Goal: Transaction & Acquisition: Purchase product/service

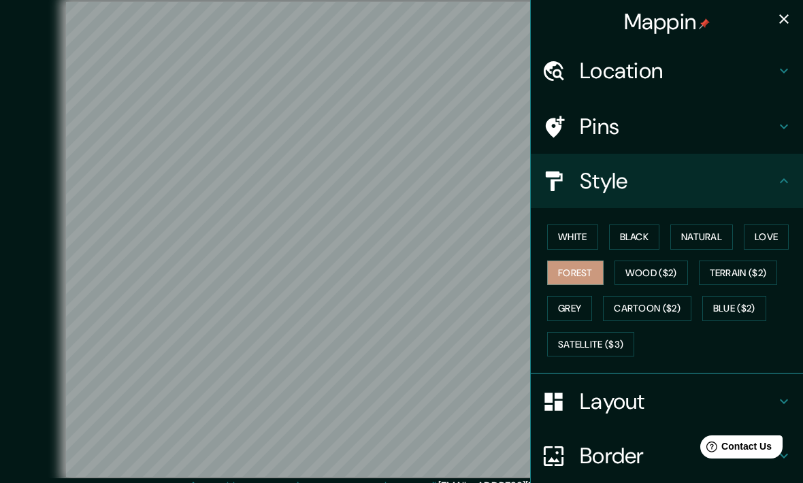
scroll to position [2, 0]
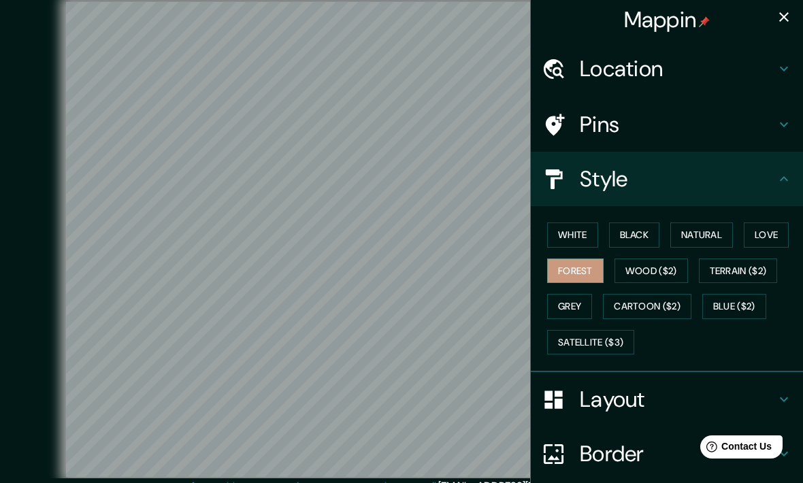
click at [737, 267] on button "Terrain ($2)" at bounding box center [738, 270] width 79 height 25
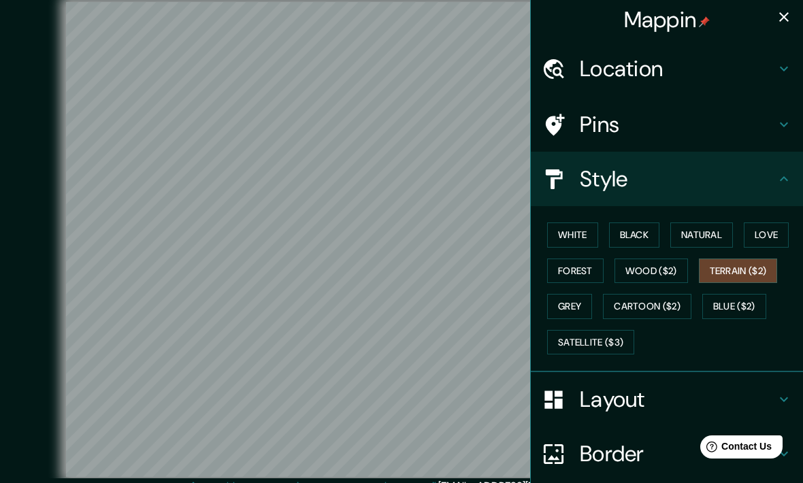
click at [667, 263] on button "Wood ($2)" at bounding box center [650, 270] width 73 height 25
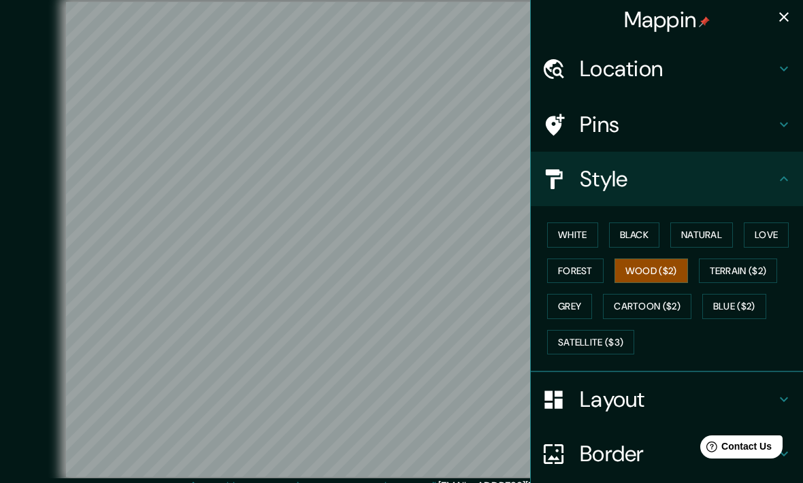
click at [733, 265] on button "Terrain ($2)" at bounding box center [738, 270] width 79 height 25
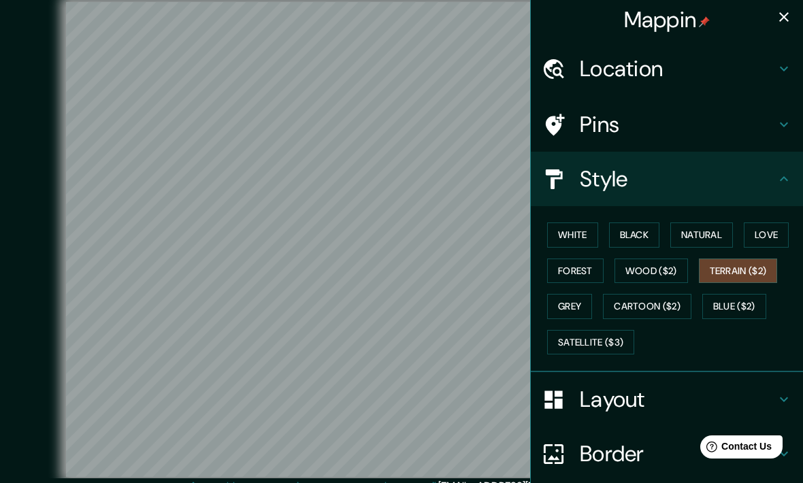
click at [577, 303] on button "Grey" at bounding box center [569, 306] width 45 height 25
click at [675, 302] on button "Cartoon ($2)" at bounding box center [647, 306] width 88 height 25
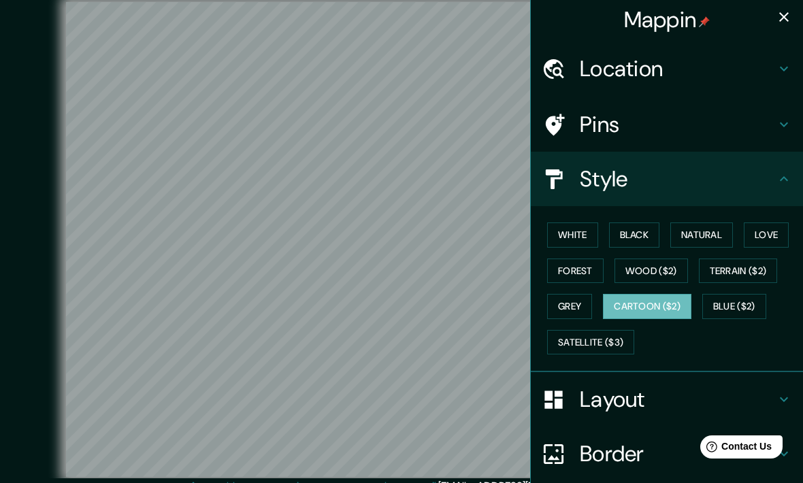
click at [602, 338] on button "Satellite ($3)" at bounding box center [590, 342] width 87 height 25
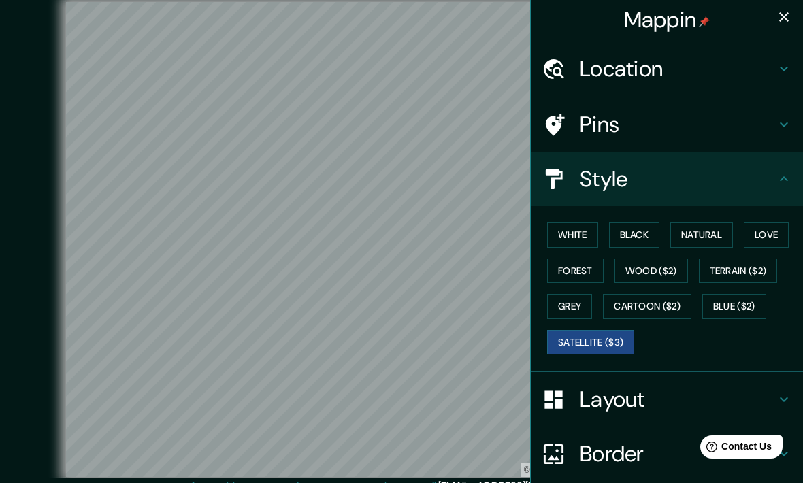
click at [658, 302] on button "Cartoon ($2)" at bounding box center [647, 306] width 88 height 25
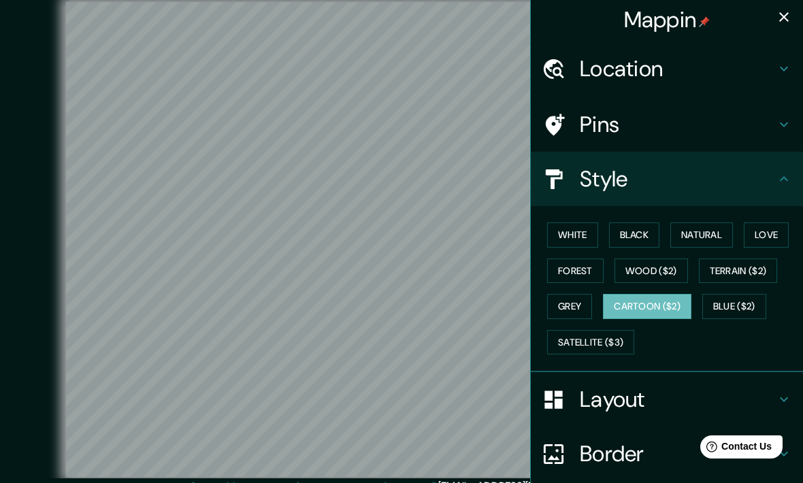
click at [734, 295] on button "Blue ($2)" at bounding box center [734, 306] width 64 height 25
click at [573, 301] on button "Grey" at bounding box center [569, 306] width 45 height 25
click at [661, 265] on button "Wood ($2)" at bounding box center [650, 270] width 73 height 25
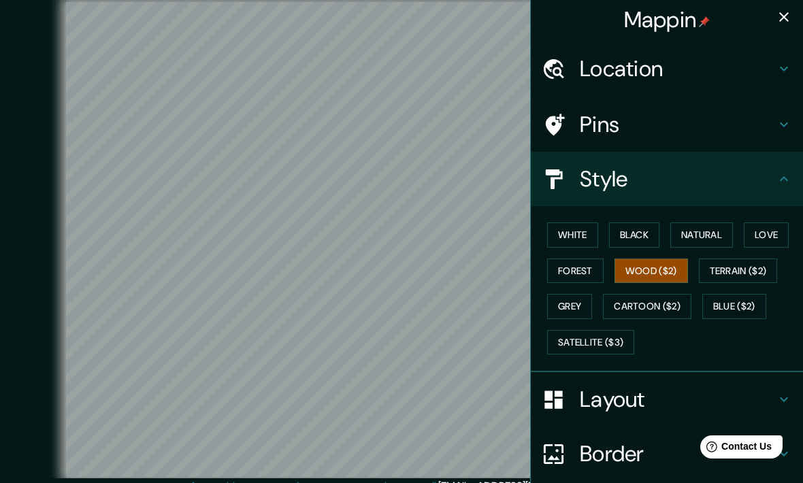
click at [584, 270] on button "Forest" at bounding box center [575, 270] width 56 height 25
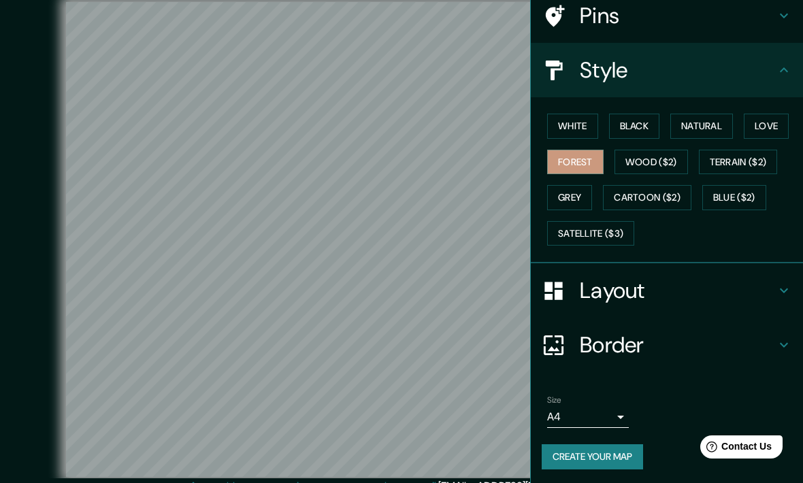
scroll to position [108, 0]
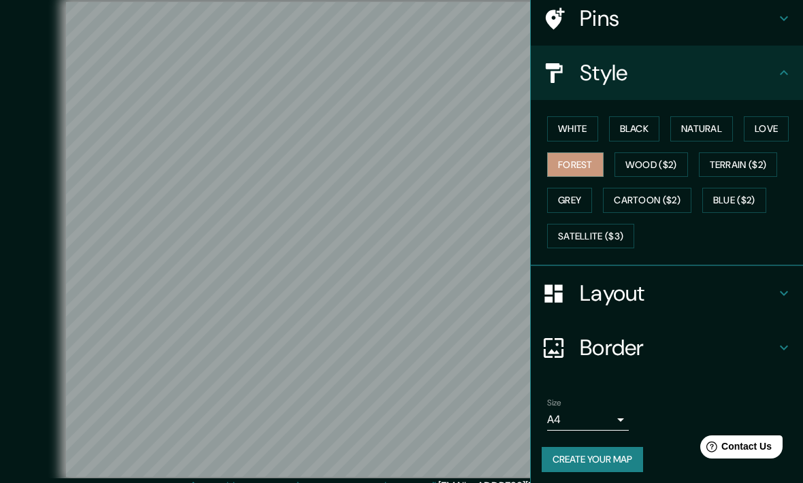
click at [613, 410] on body "Mappin Location Pins Style White Black Natural Love Forest Wood ($2) Terrain ($…" at bounding box center [401, 241] width 803 height 483
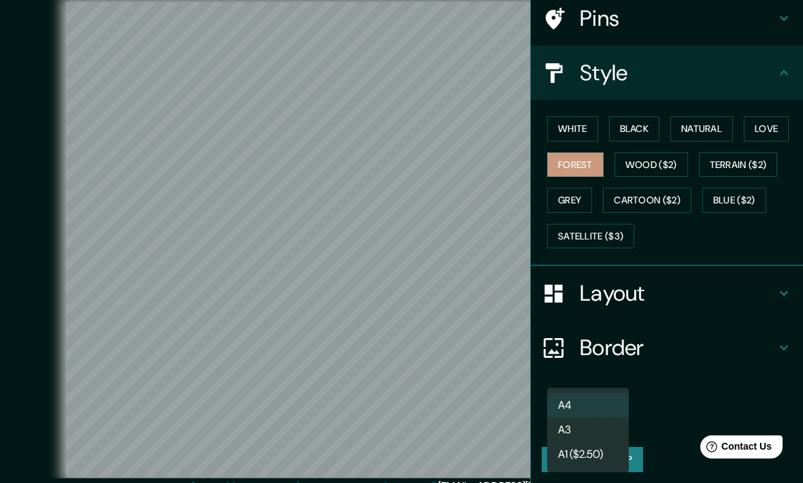
click at [609, 428] on li "A3" at bounding box center [588, 430] width 82 height 24
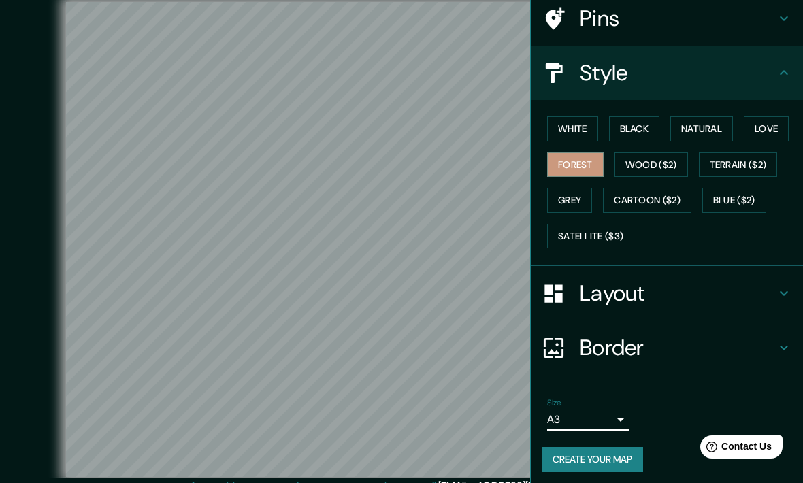
click at [631, 171] on button "Wood ($2)" at bounding box center [650, 164] width 73 height 25
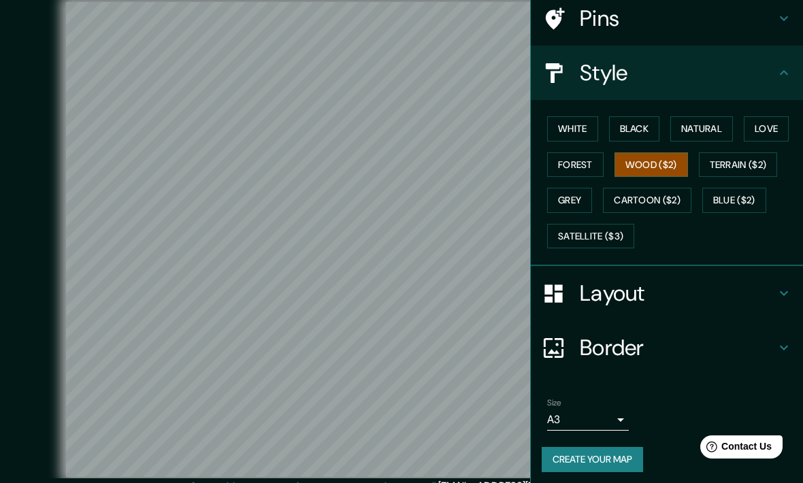
click at [775, 124] on button "Love" at bounding box center [765, 128] width 45 height 25
click at [694, 129] on button "Natural" at bounding box center [701, 128] width 63 height 25
click at [637, 118] on button "Black" at bounding box center [634, 128] width 51 height 25
click at [569, 122] on button "White" at bounding box center [572, 128] width 51 height 25
click at [743, 164] on button "Terrain ($2)" at bounding box center [738, 164] width 79 height 25
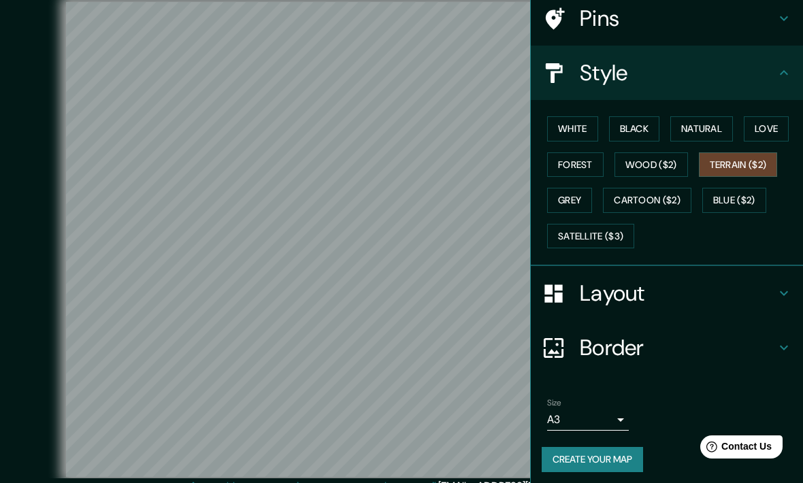
click at [662, 167] on button "Wood ($2)" at bounding box center [650, 164] width 73 height 25
click at [783, 22] on icon at bounding box center [783, 18] width 16 height 16
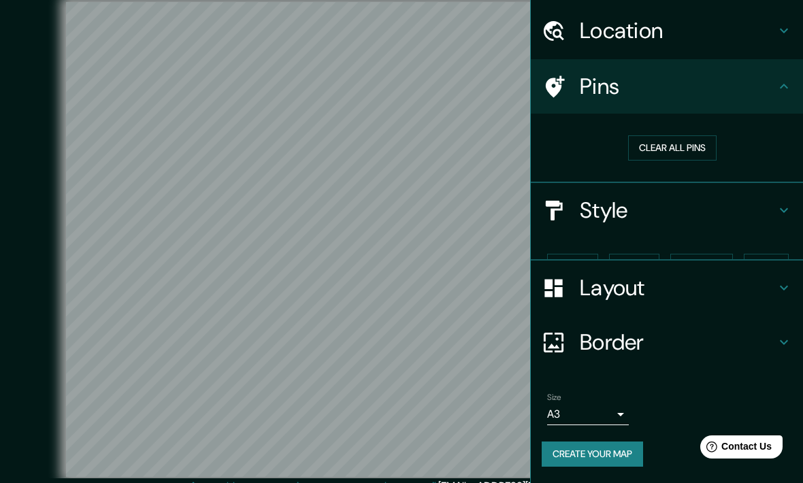
scroll to position [13, 0]
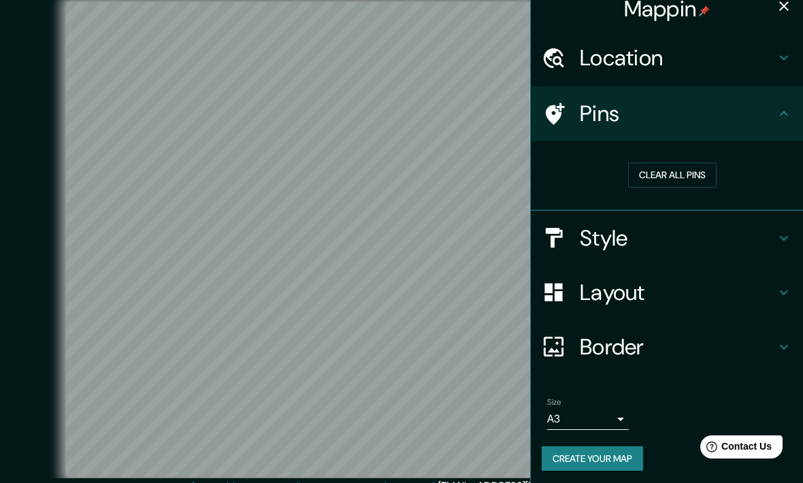
click at [619, 411] on body "Mappin Location Pins Clear all pins Style Layout Border Choose a border. Hint :…" at bounding box center [401, 241] width 803 height 483
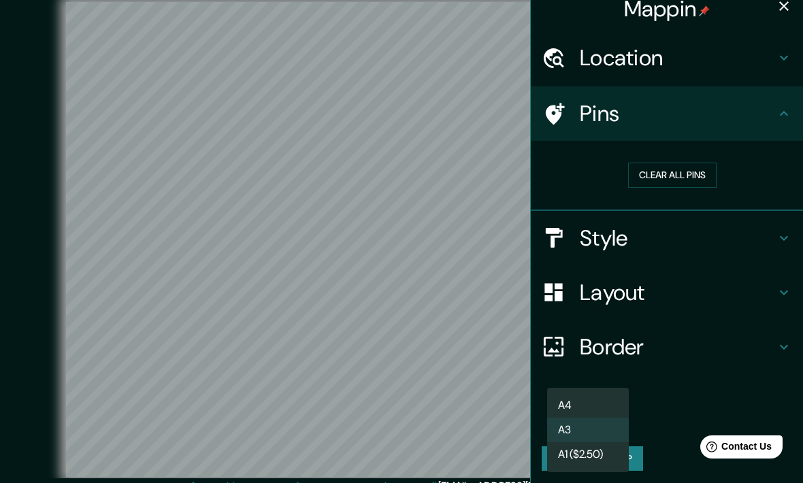
click at [609, 394] on li "A4" at bounding box center [588, 405] width 82 height 24
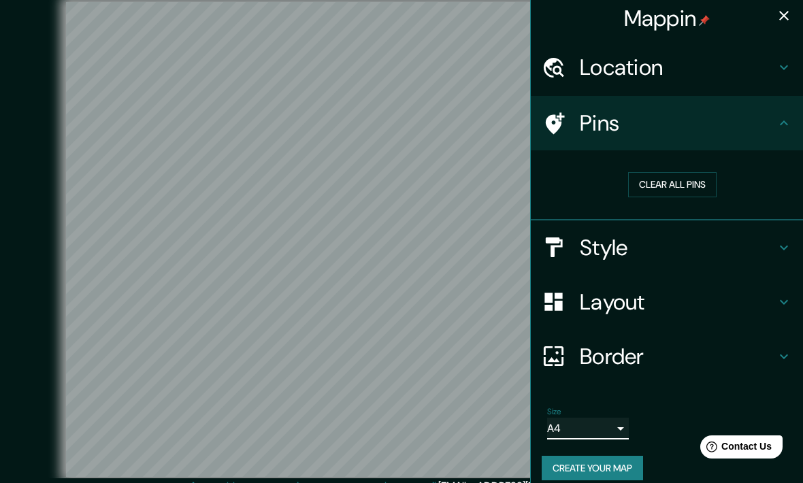
scroll to position [6, 0]
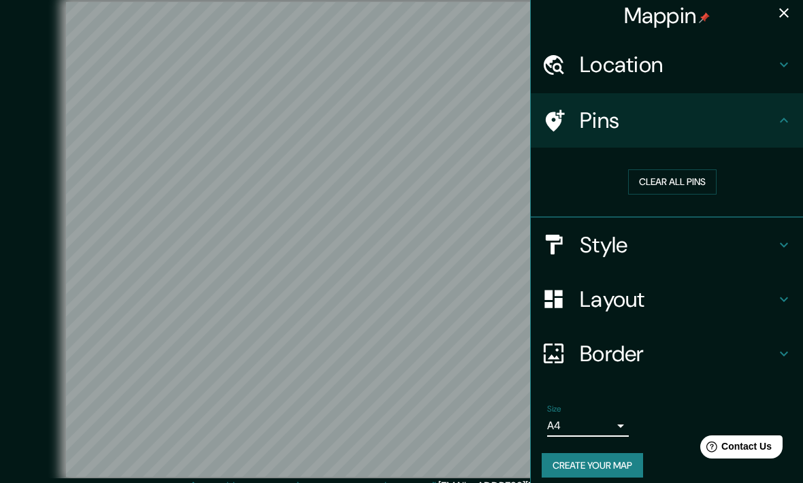
click at [785, 20] on icon "button" at bounding box center [783, 13] width 16 height 16
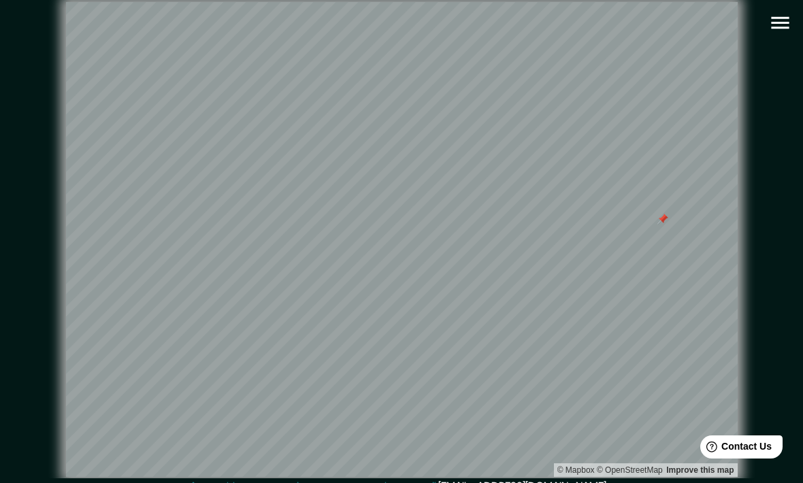
click at [667, 224] on div at bounding box center [662, 219] width 11 height 11
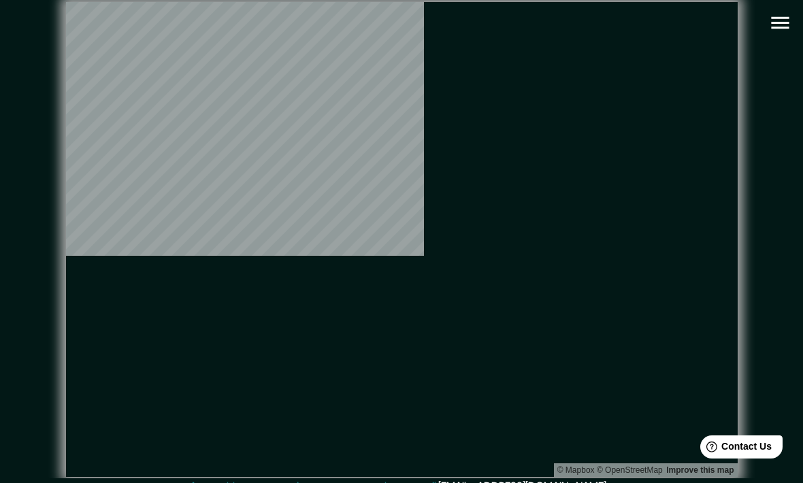
scroll to position [0, 0]
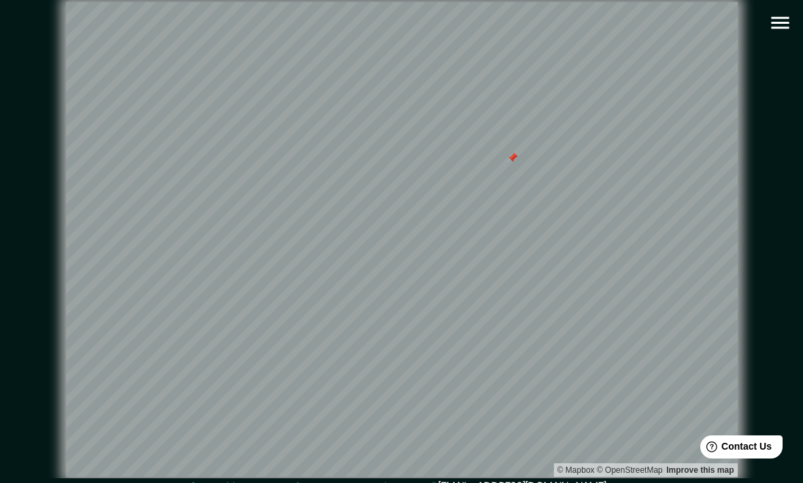
click at [507, 163] on div at bounding box center [512, 157] width 11 height 11
click at [541, 293] on div at bounding box center [542, 287] width 11 height 11
click at [533, 278] on div at bounding box center [530, 272] width 11 height 11
click at [535, 275] on div at bounding box center [533, 270] width 11 height 11
click at [562, 137] on div at bounding box center [565, 132] width 11 height 11
